Goal: Task Accomplishment & Management: Use online tool/utility

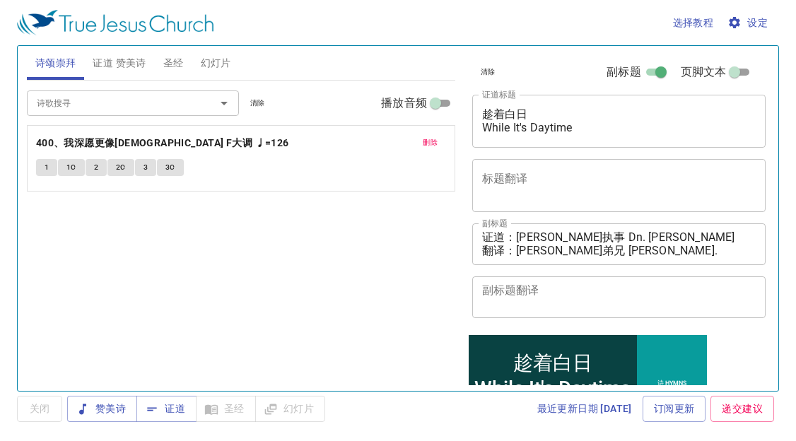
click at [431, 137] on span "删除" at bounding box center [430, 142] width 15 height 13
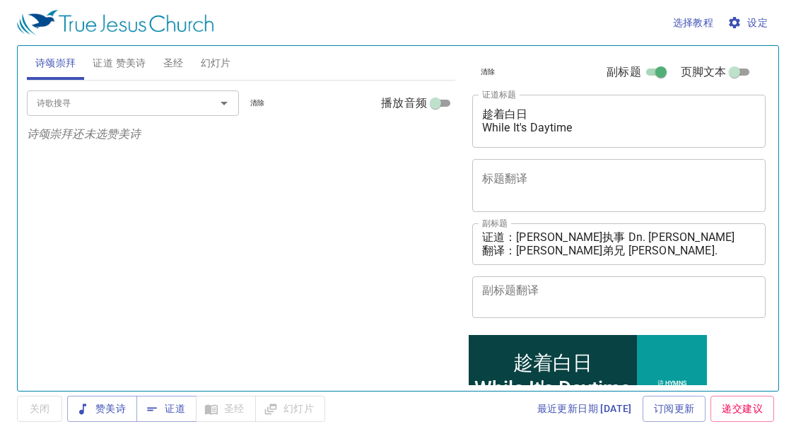
click at [111, 202] on div "诗歌搜寻 诗歌搜寻 清除 播放音频 诗颂崇拜还未选赞美诗" at bounding box center [241, 230] width 428 height 298
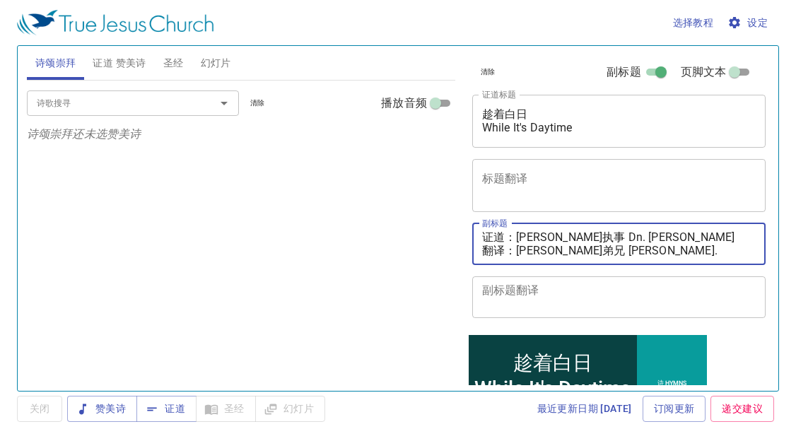
drag, startPoint x: 517, startPoint y: 233, endPoint x: 674, endPoint y: 226, distance: 157.1
click at [674, 226] on div "证道：杨提多执事 Dn. Titus Yong 翻译：韩永光弟兄 Bro. Daniel Han x 副标题" at bounding box center [619, 244] width 294 height 42
paste textarea "玛拉基传道 Pdt. Malachi Lee"
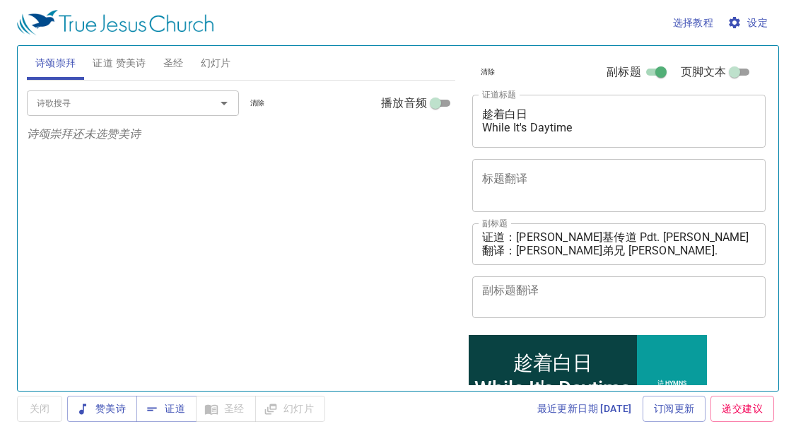
click at [156, 269] on div "诗歌搜寻 诗歌搜寻 清除 播放音频 诗颂崇拜还未选赞美诗" at bounding box center [241, 230] width 428 height 298
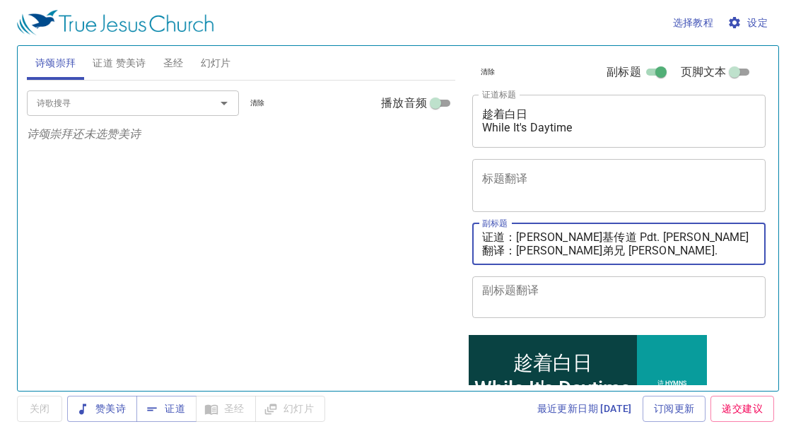
drag, startPoint x: 517, startPoint y: 251, endPoint x: 715, endPoint y: 249, distance: 197.9
click at [715, 250] on textarea "证道：李玛拉基传道 Pdt. Malachi Lee 翻译：韩永光弟兄 Bro. Daniel Han" at bounding box center [619, 243] width 274 height 27
paste textarea "秀霞姊妹 Sis. Wong Siew Ha"
type textarea "证道：李玛拉基传道 Pdt. Malachi Lee 翻译：黄秀霞姊妹 Sis. Wong Siew Ha"
click at [113, 102] on input "诗歌搜寻" at bounding box center [112, 103] width 162 height 16
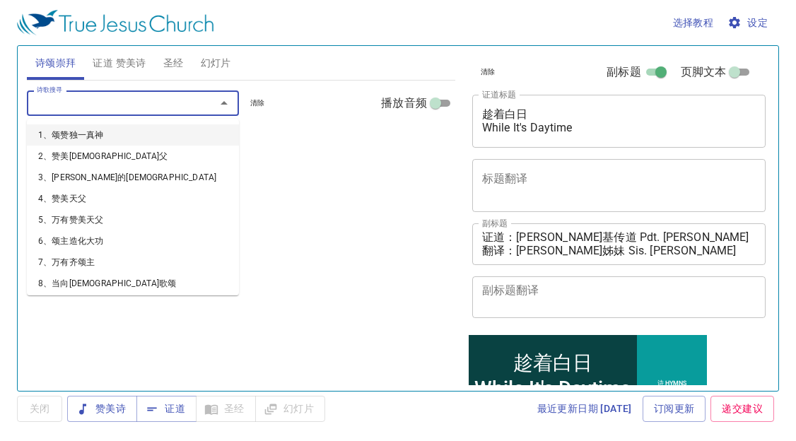
type input "1"
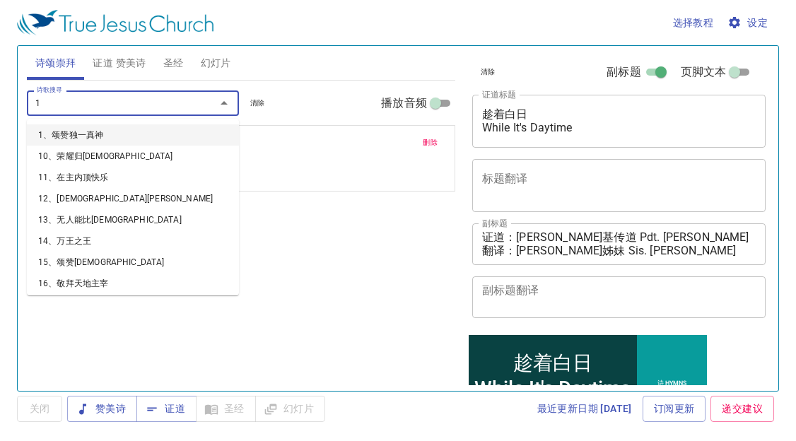
type input "14"
type input "18"
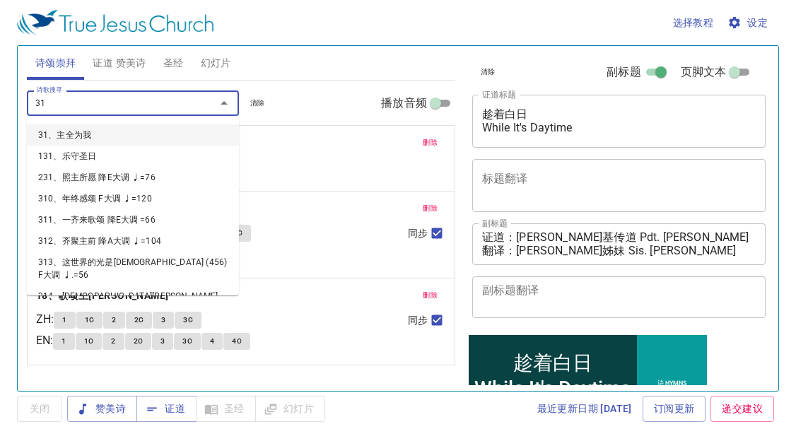
type input "312"
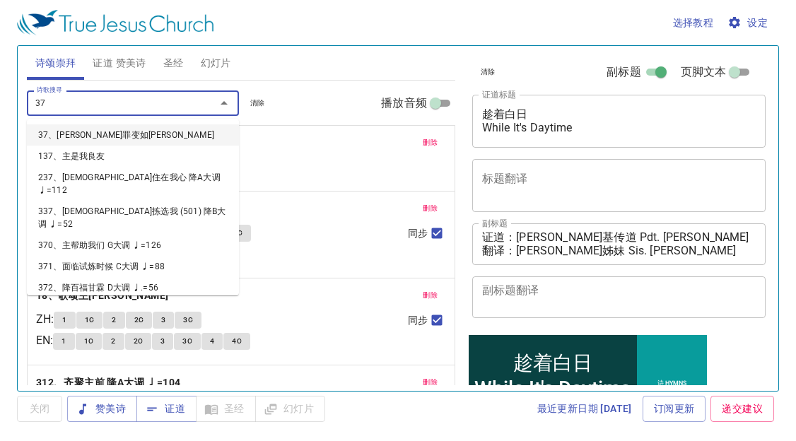
type input "377"
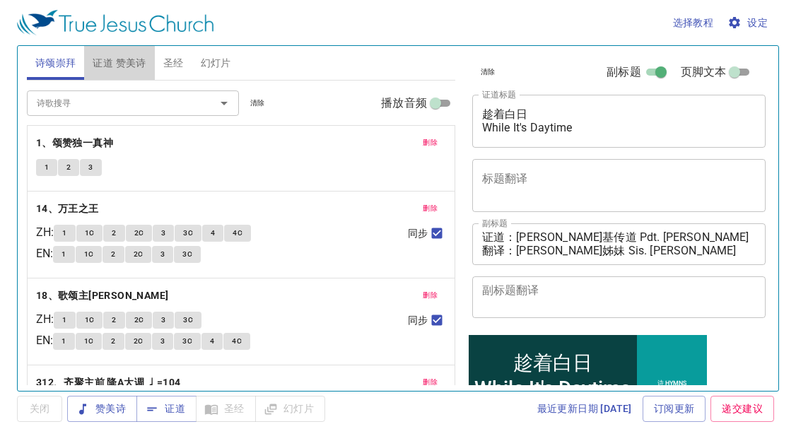
click at [127, 62] on span "证道 赞美诗" at bounding box center [119, 63] width 53 height 18
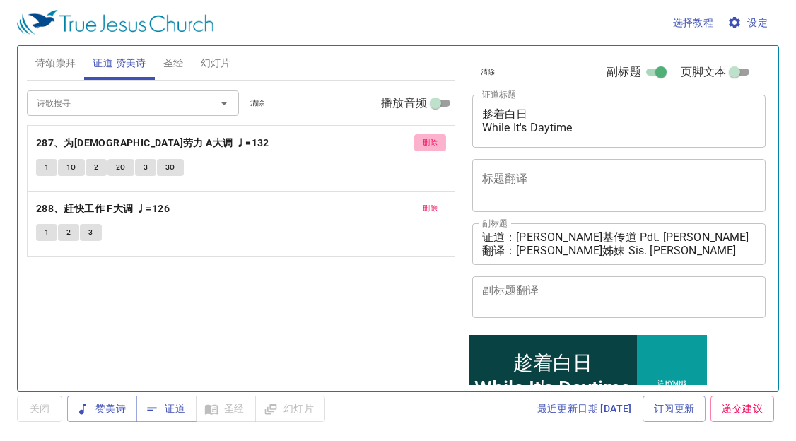
click at [423, 141] on span "删除" at bounding box center [430, 142] width 15 height 13
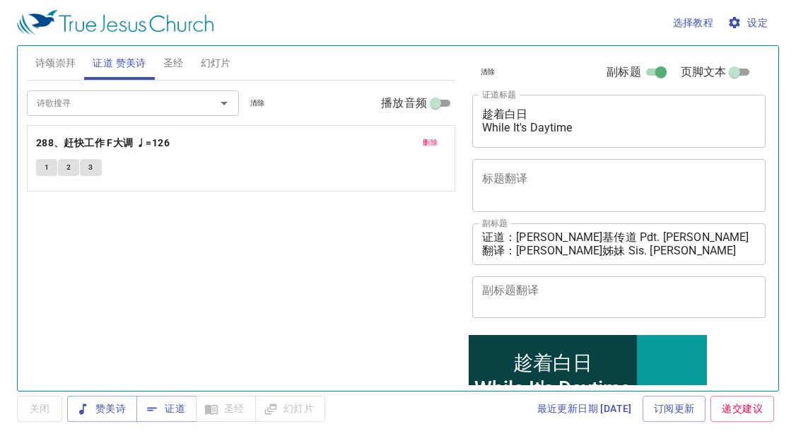
click at [423, 141] on span "删除" at bounding box center [430, 142] width 15 height 13
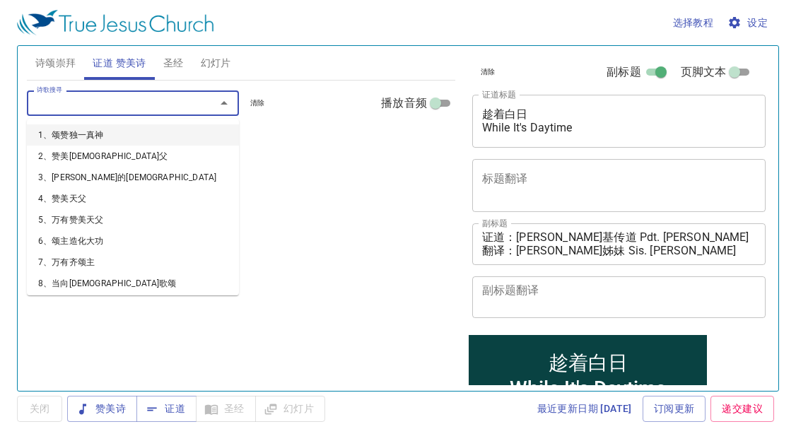
click at [185, 102] on input "诗歌搜寻" at bounding box center [112, 103] width 162 height 16
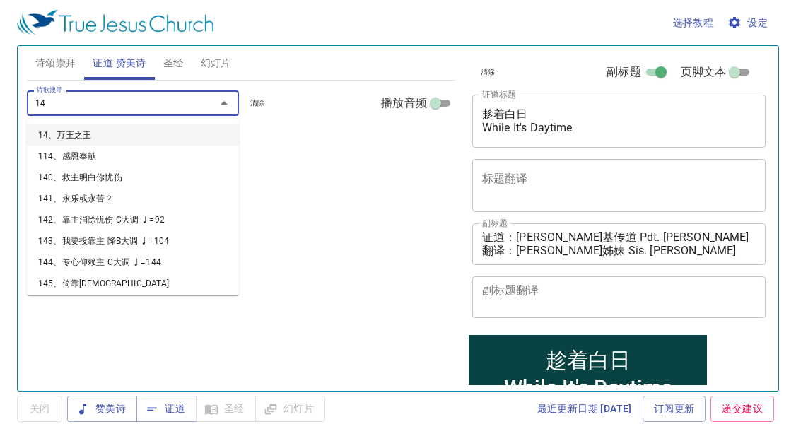
type input "149"
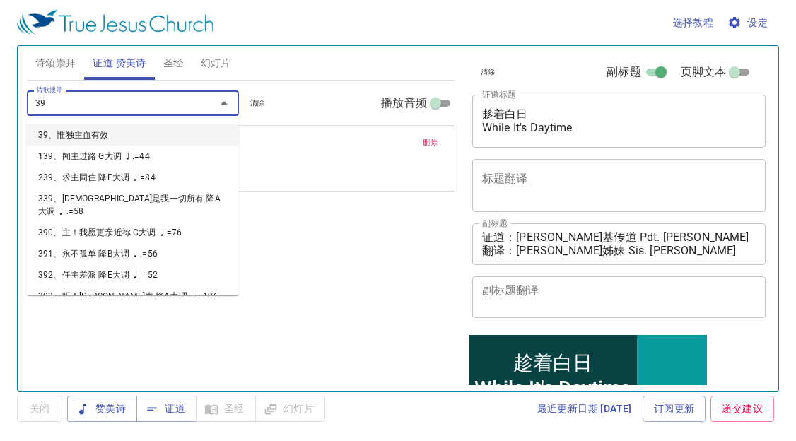
type input "395"
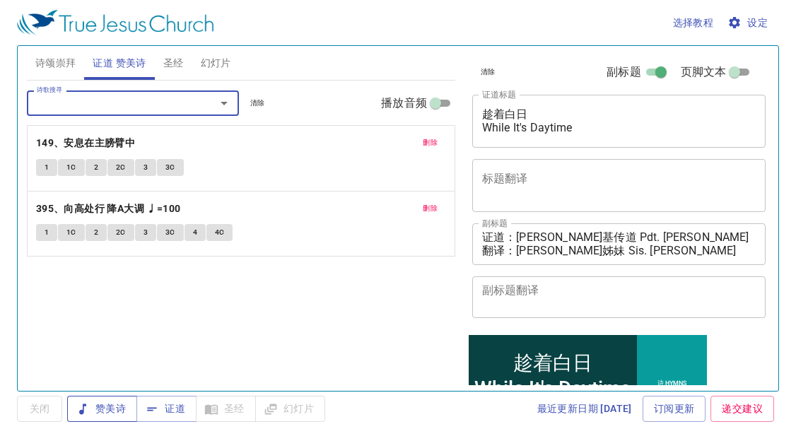
click at [119, 404] on span "赞美诗" at bounding box center [101, 409] width 47 height 18
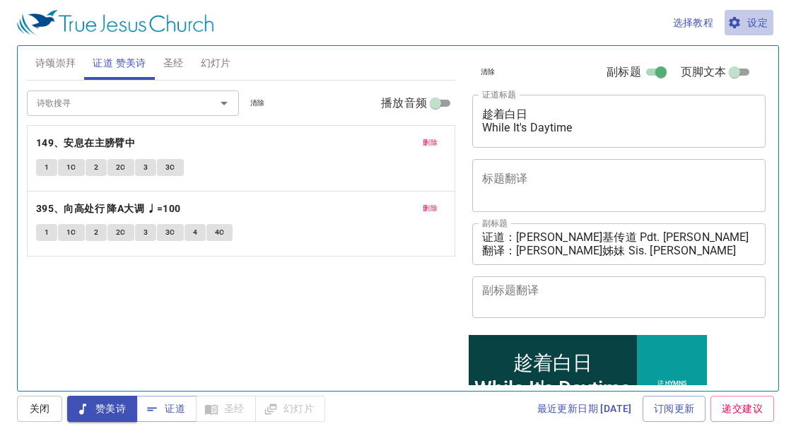
click at [765, 20] on span "设定" at bounding box center [748, 23] width 37 height 18
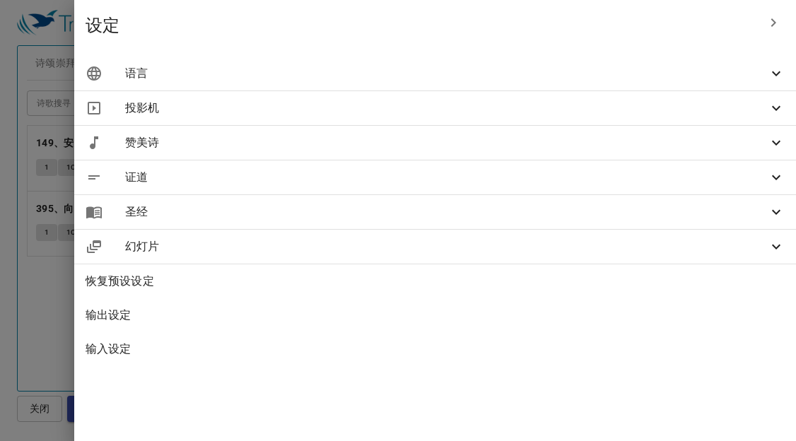
click at [605, 66] on span "语言" at bounding box center [446, 73] width 642 height 17
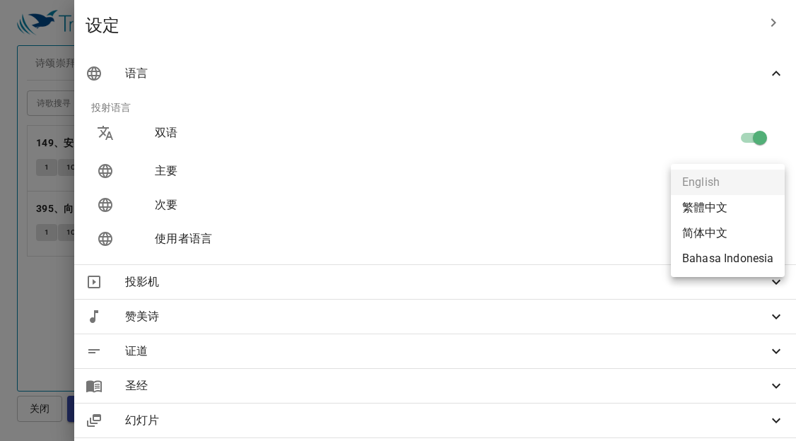
click at [694, 199] on body "选择教程 设定 诗颂崇拜 证道 赞美诗 圣经 幻灯片 诗歌搜寻 诗歌搜寻 清除 播放音频 删除 1、颂赞独一真神 1 2 3 删除 14、万王之王 ZH : …" at bounding box center [398, 220] width 796 height 441
click at [714, 255] on li "Bahasa Indonesia" at bounding box center [728, 258] width 114 height 25
type input "id"
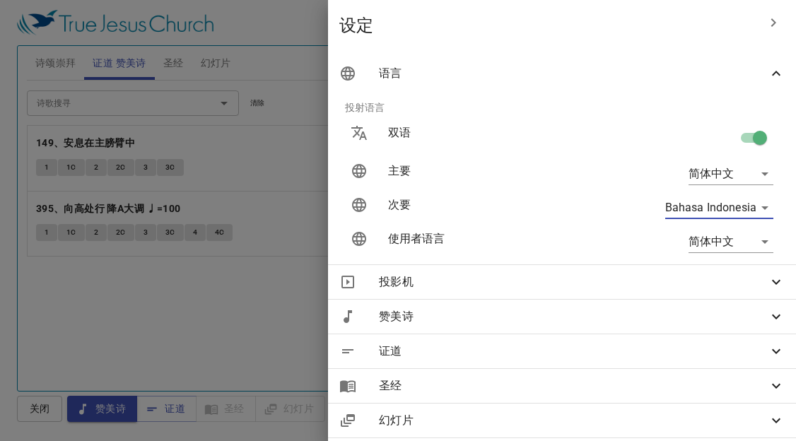
click at [312, 293] on div at bounding box center [398, 220] width 796 height 441
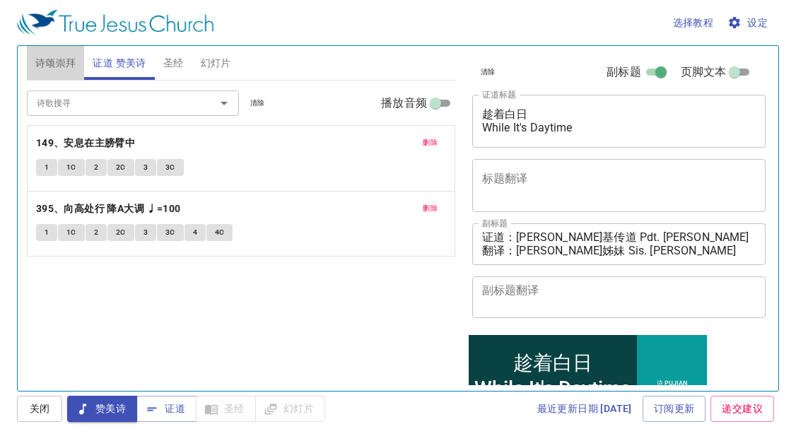
click at [64, 55] on span "诗颂崇拜" at bounding box center [55, 63] width 41 height 18
